Goal: Task Accomplishment & Management: Manage account settings

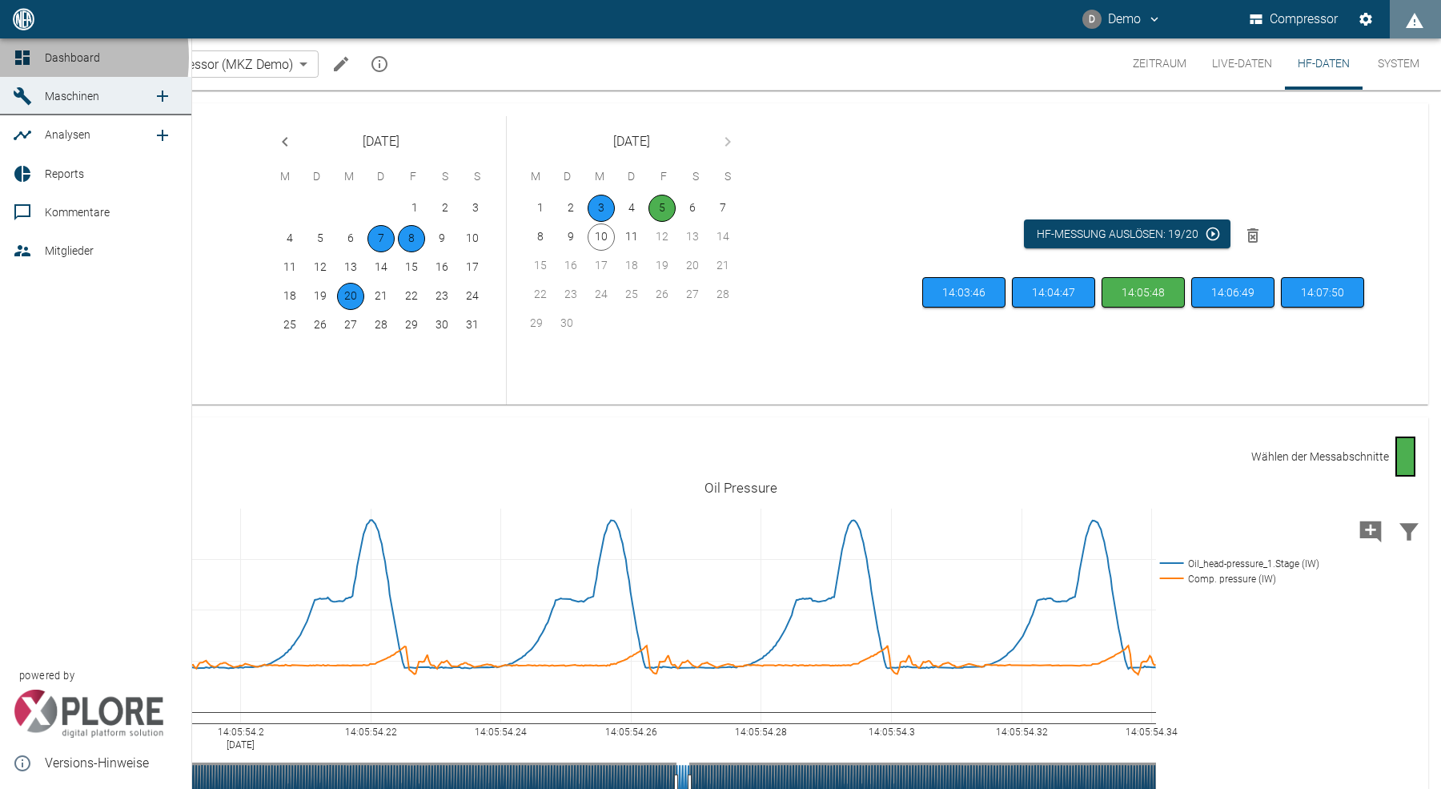
click at [14, 58] on icon at bounding box center [22, 57] width 19 height 19
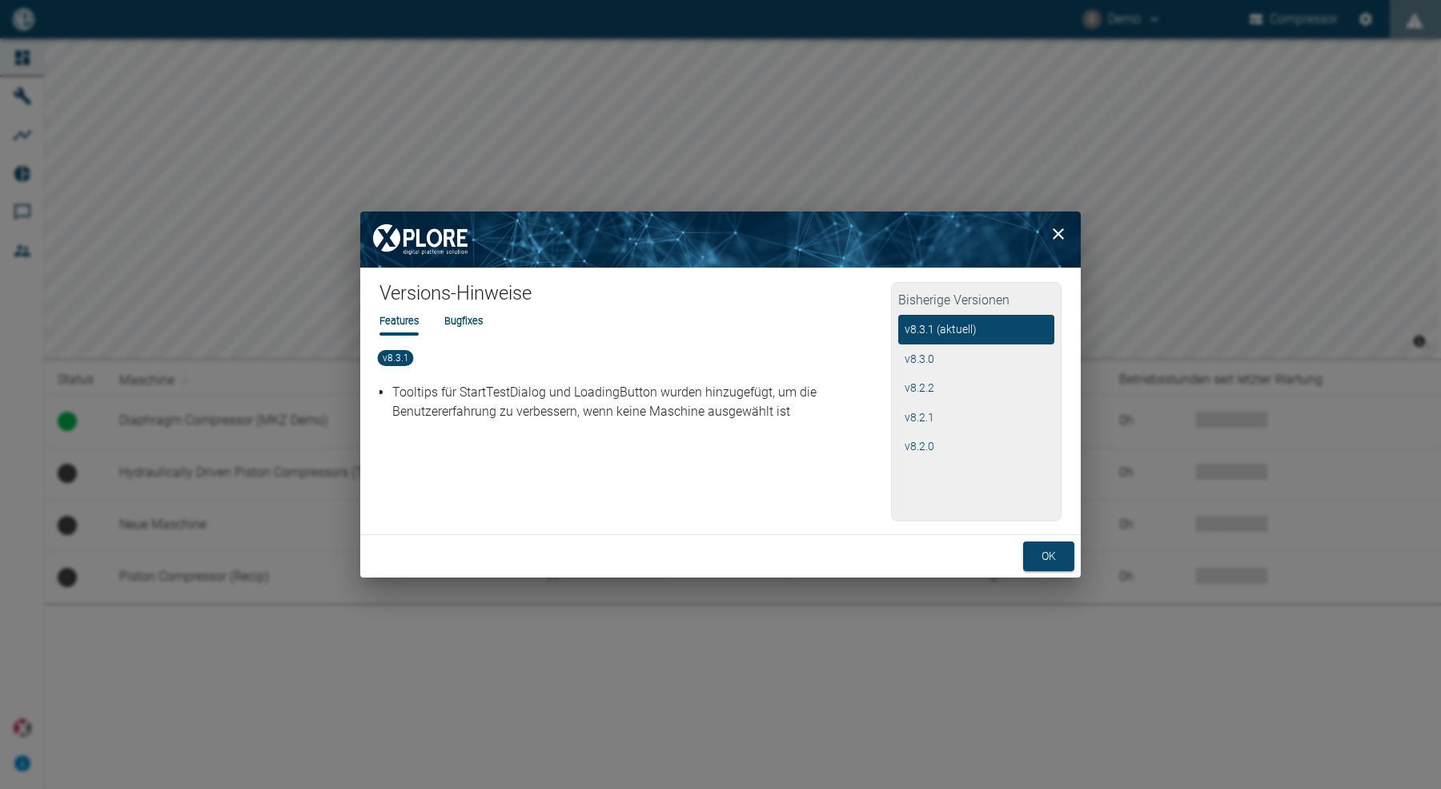
click at [472, 327] on li "Bugfixes" at bounding box center [463, 320] width 38 height 15
click at [1043, 553] on button "ok" at bounding box center [1048, 556] width 51 height 30
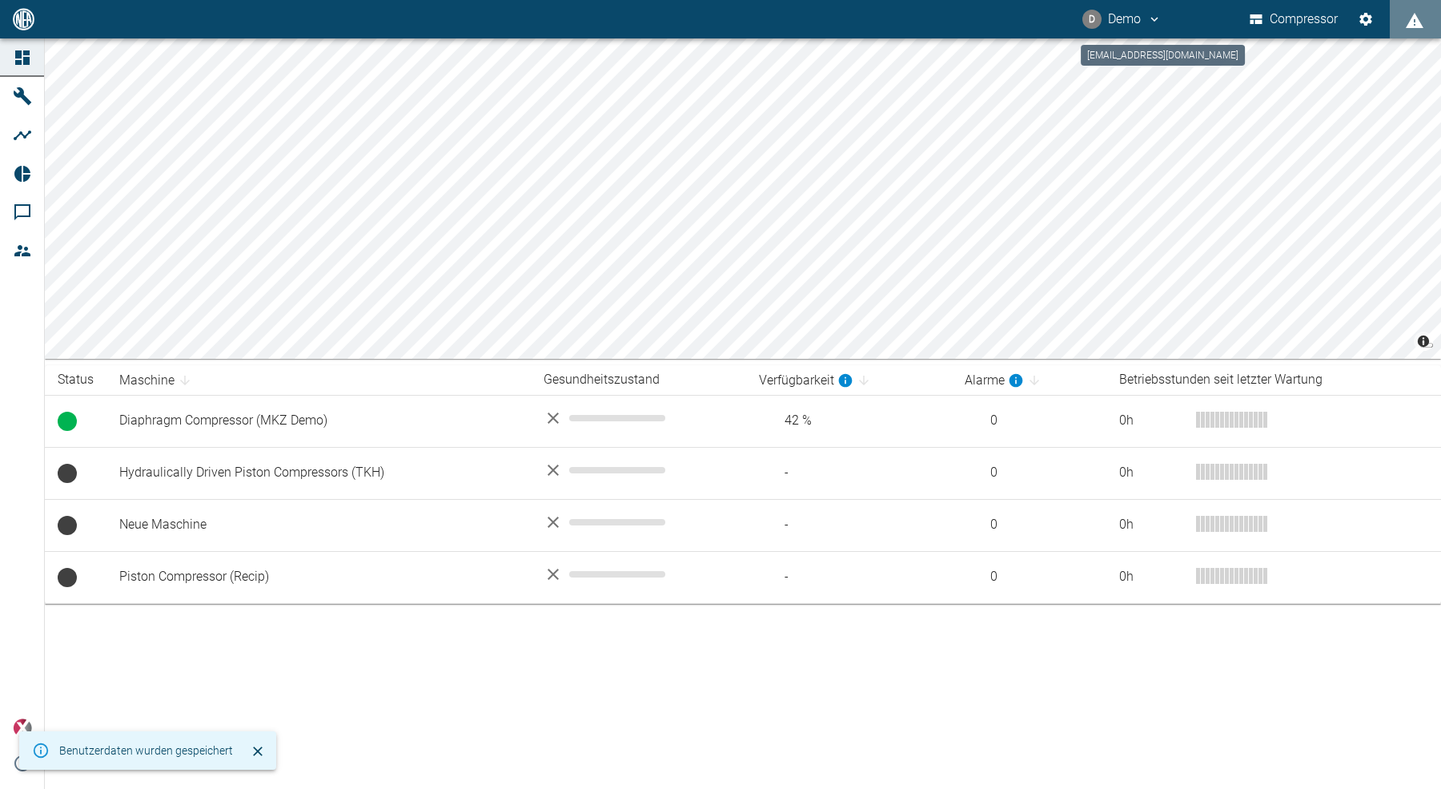
click at [1150, 23] on icon "demo@nea-x.de" at bounding box center [1154, 19] width 14 height 14
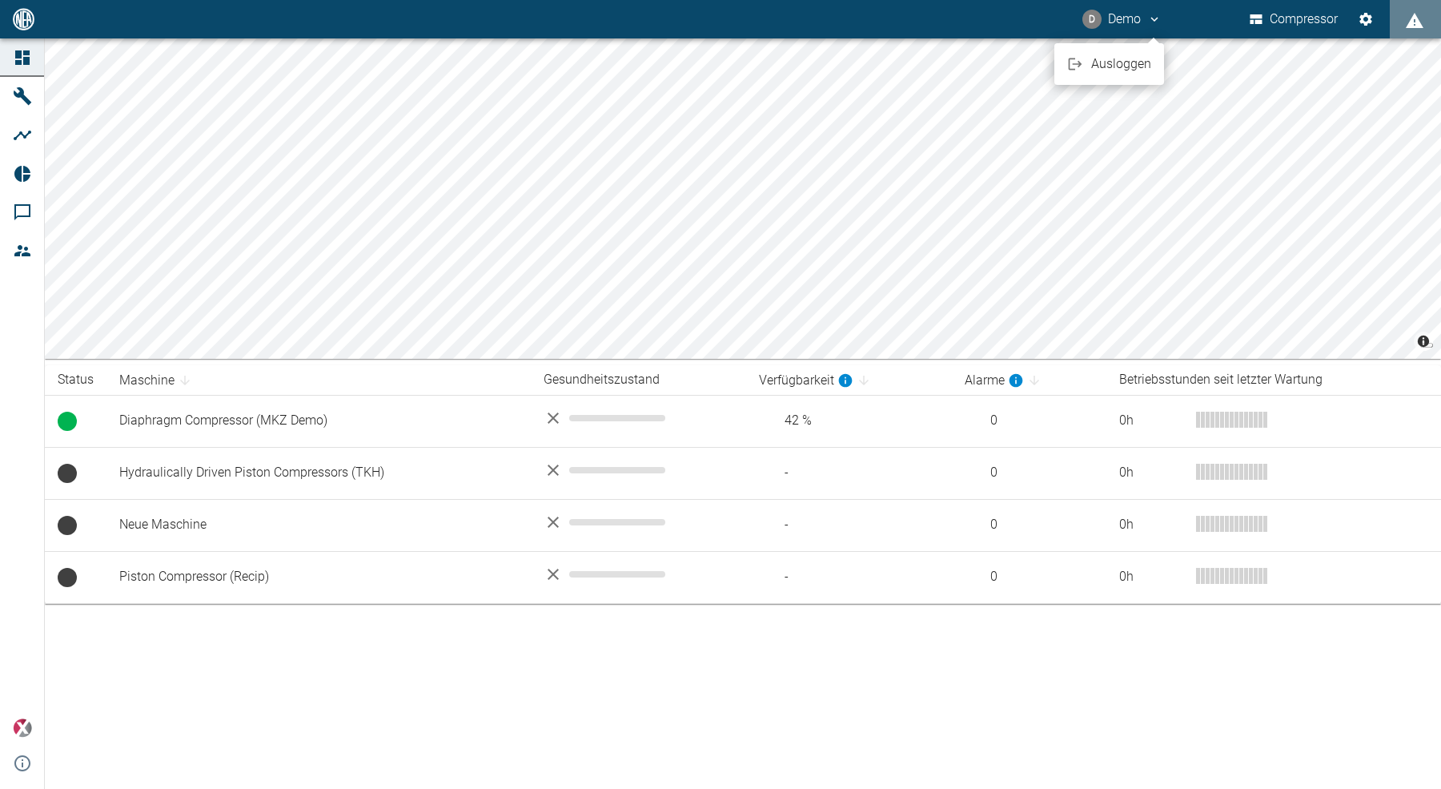
click at [1129, 61] on span "Ausloggen" at bounding box center [1121, 63] width 60 height 19
